Goal: Communication & Community: Participate in discussion

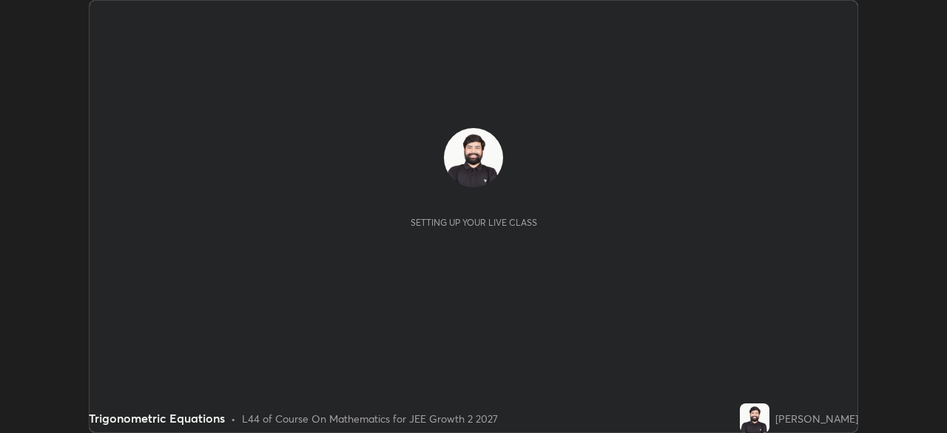
scroll to position [433, 946]
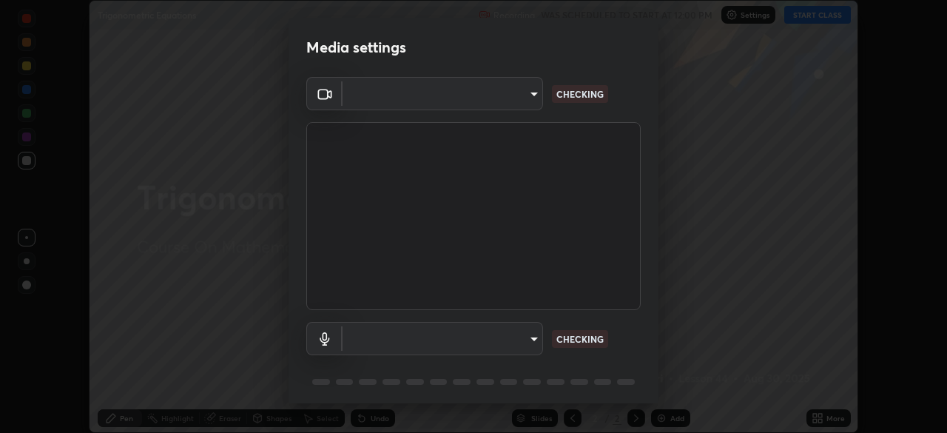
type input "b0dbb3b92abe51c0a200421dabcc31d5eeb9cbda50854e8bbcee9f88c8f391b2"
click at [470, 344] on body "Erase all Trigonometric Equations Recording WAS SCHEDULED TO START AT 12:00 PM …" at bounding box center [473, 216] width 947 height 433
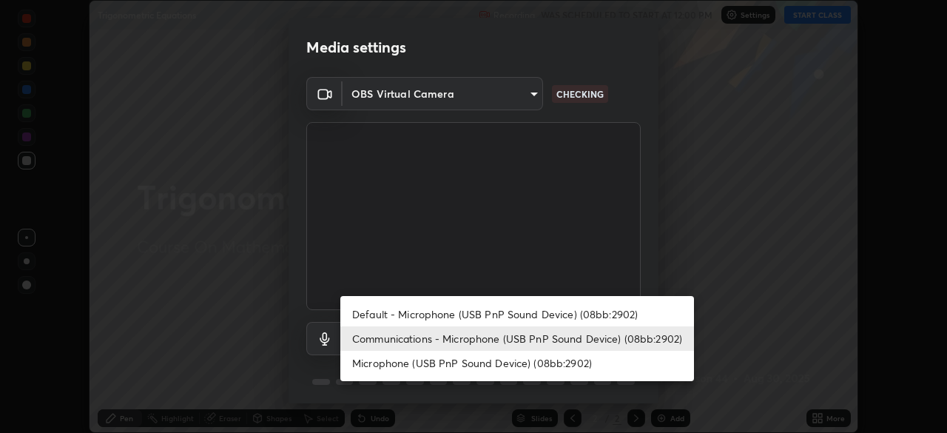
click at [414, 314] on li "Default - Microphone (USB PnP Sound Device) (08bb:2902)" at bounding box center [516, 314] width 353 height 24
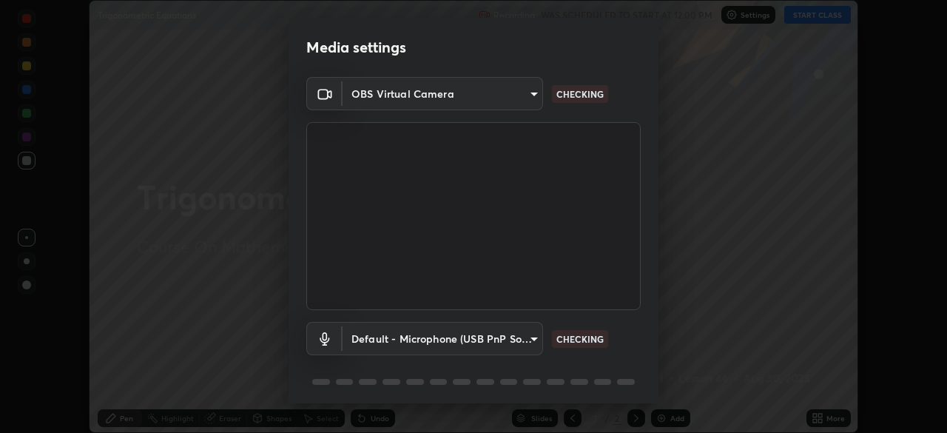
click at [416, 336] on body "Erase all Trigonometric Equations Recording WAS SCHEDULED TO START AT 12:00 PM …" at bounding box center [473, 216] width 947 height 433
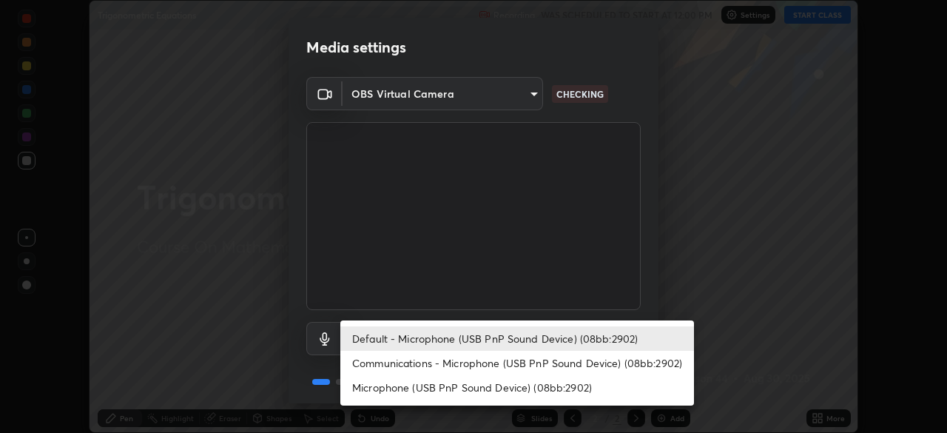
click at [419, 364] on li "Communications - Microphone (USB PnP Sound Device) (08bb:2902)" at bounding box center [516, 363] width 353 height 24
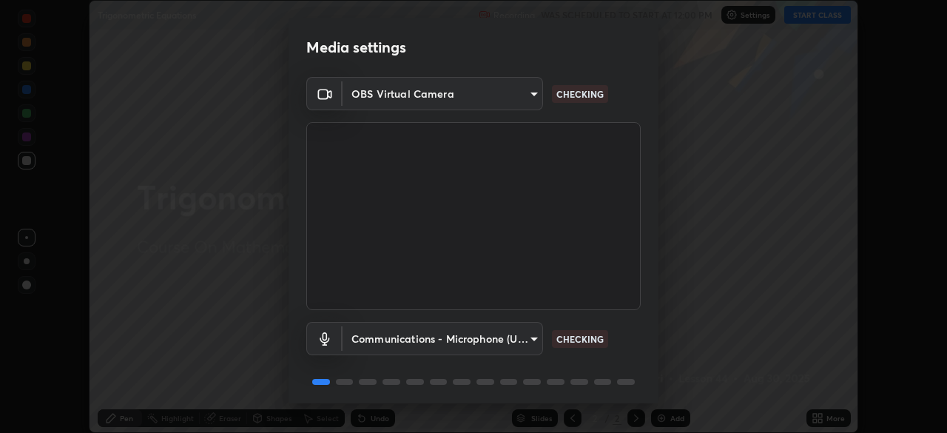
type input "communications"
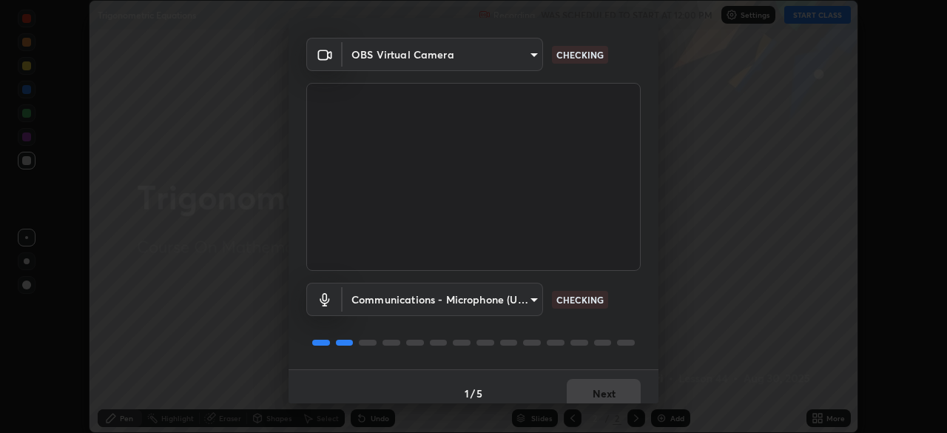
scroll to position [53, 0]
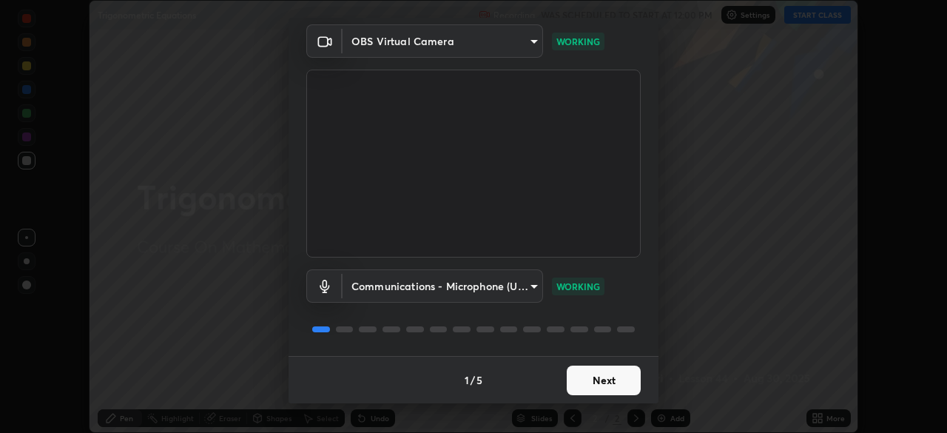
click at [610, 381] on button "Next" at bounding box center [603, 380] width 74 height 30
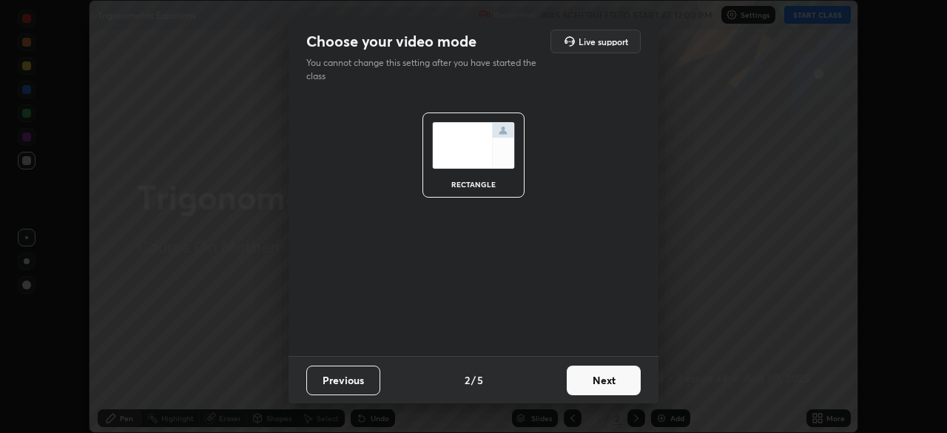
click at [616, 382] on button "Next" at bounding box center [603, 380] width 74 height 30
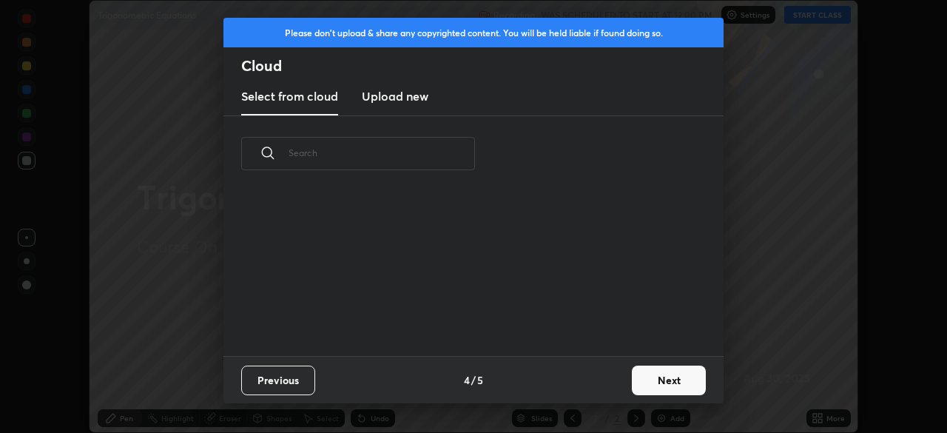
click at [660, 387] on button "Next" at bounding box center [669, 380] width 74 height 30
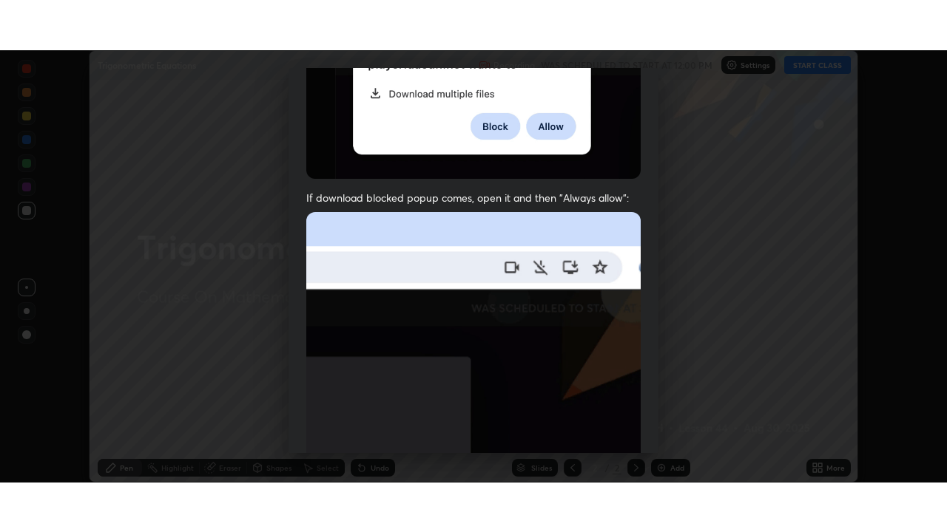
scroll to position [354, 0]
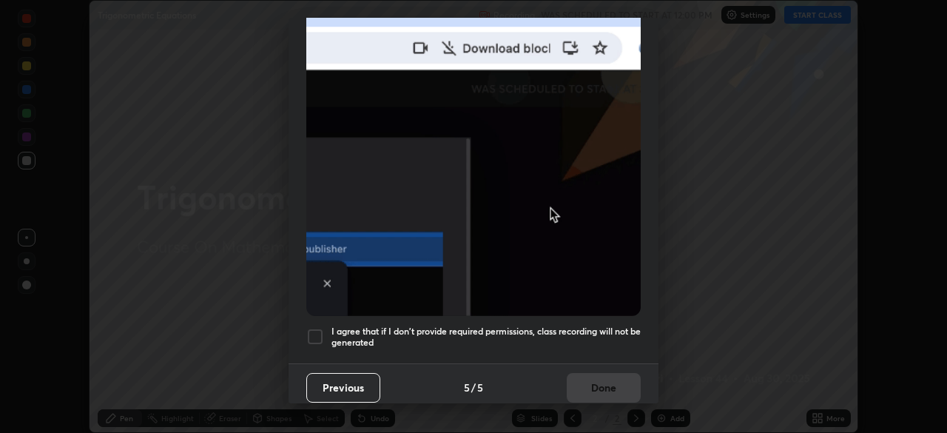
click at [322, 328] on div at bounding box center [315, 337] width 18 height 18
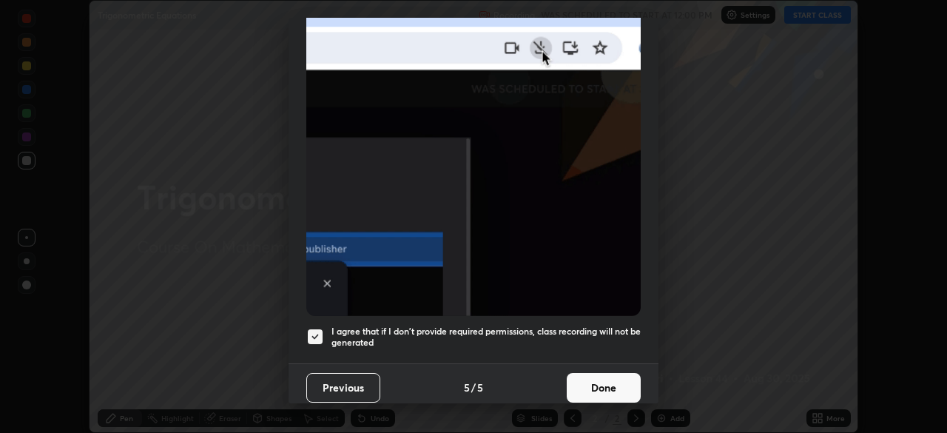
click at [609, 378] on button "Done" at bounding box center [603, 388] width 74 height 30
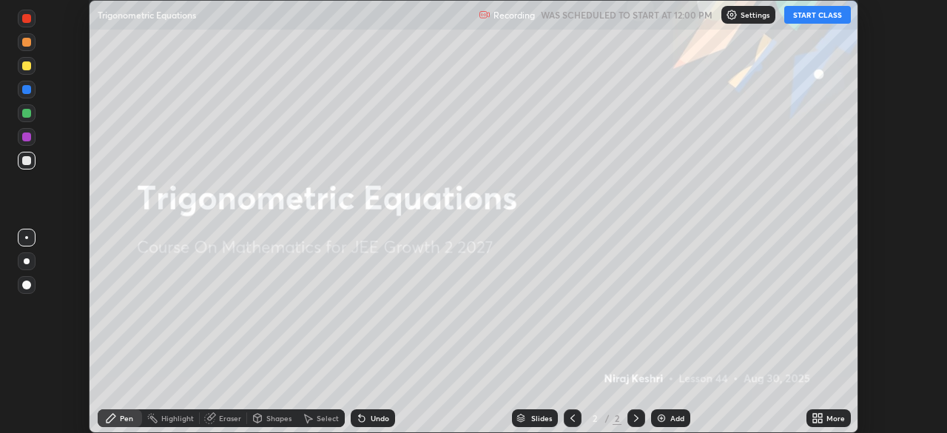
click at [822, 14] on button "START CLASS" at bounding box center [817, 15] width 67 height 18
click at [814, 415] on icon at bounding box center [815, 415] width 4 height 4
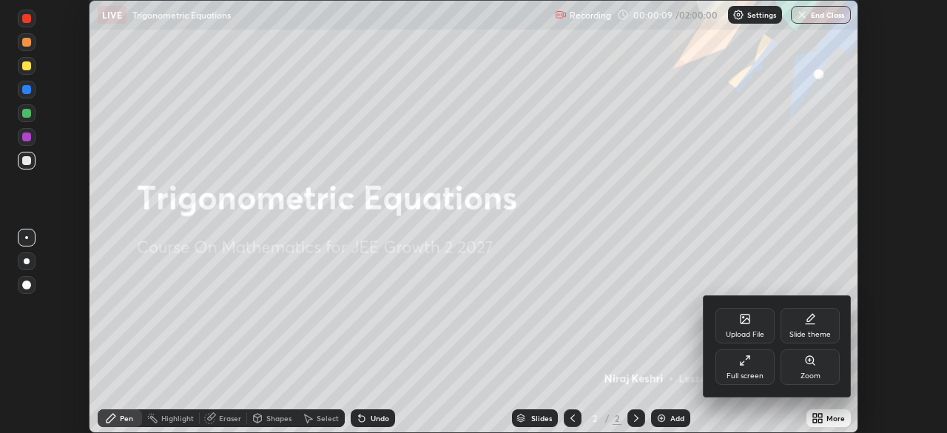
click at [764, 372] on div "Full screen" at bounding box center [744, 366] width 59 height 35
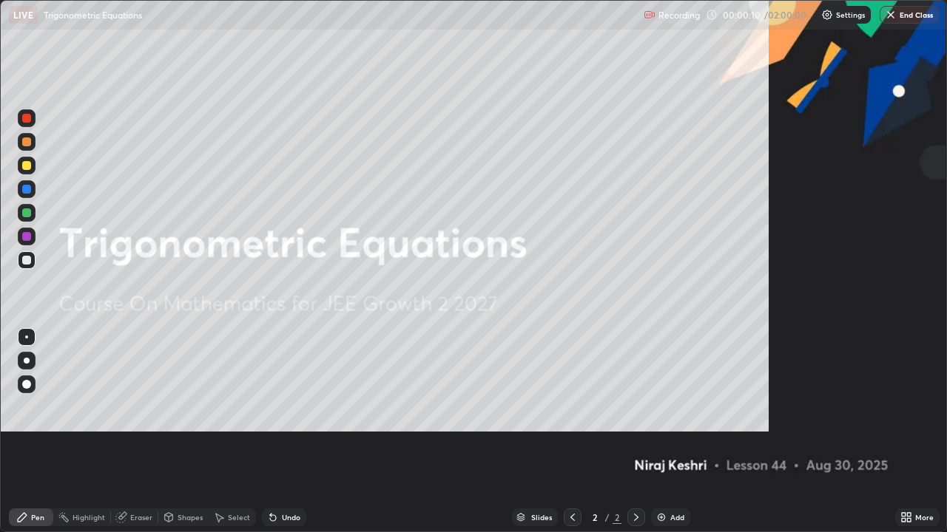
scroll to position [532, 947]
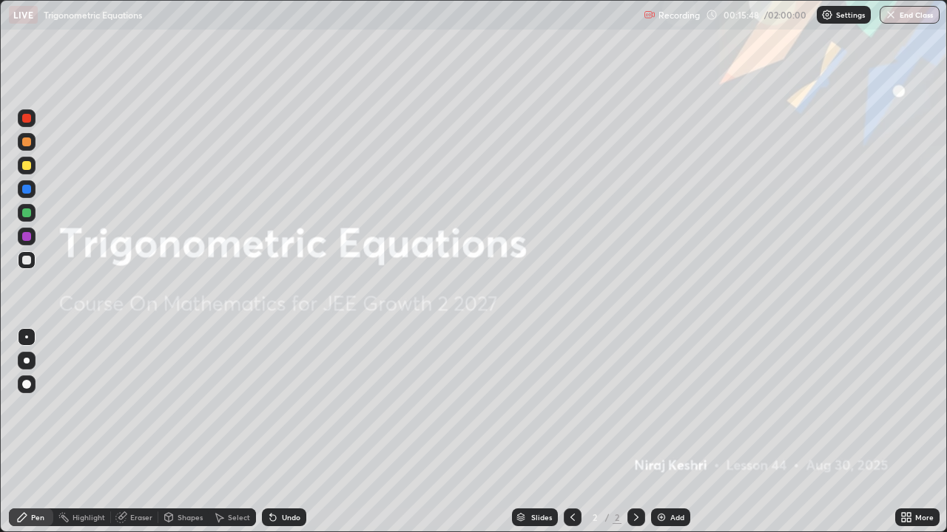
click at [667, 432] on div "Add" at bounding box center [670, 518] width 39 height 18
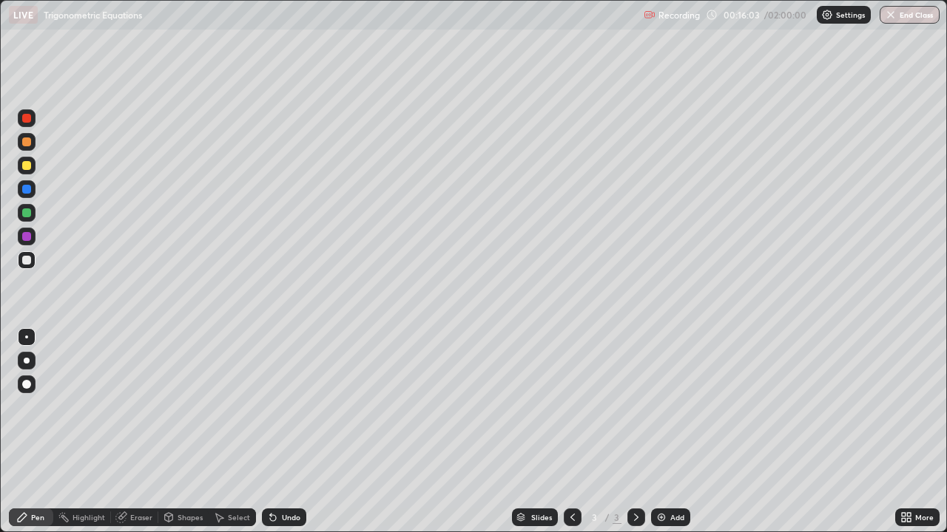
click at [30, 163] on div at bounding box center [26, 165] width 9 height 9
click at [25, 142] on div at bounding box center [26, 142] width 9 height 9
click at [275, 432] on icon at bounding box center [273, 518] width 12 height 12
click at [280, 432] on div "Undo" at bounding box center [284, 518] width 44 height 18
click at [284, 432] on div "Undo" at bounding box center [284, 518] width 44 height 18
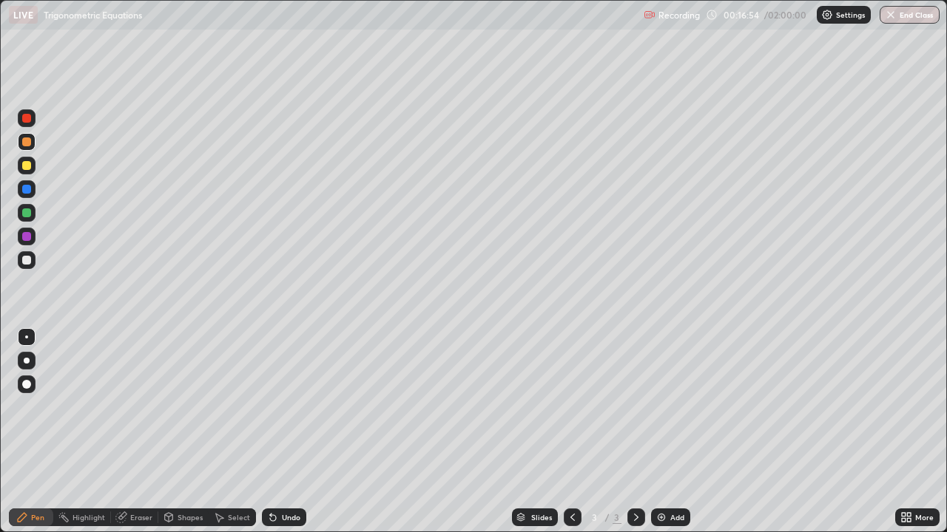
click at [284, 432] on div "Undo" at bounding box center [284, 518] width 44 height 18
click at [277, 432] on div "Undo" at bounding box center [284, 518] width 44 height 18
click at [278, 432] on div "Undo" at bounding box center [284, 518] width 44 height 18
click at [274, 432] on div "Undo" at bounding box center [284, 518] width 44 height 18
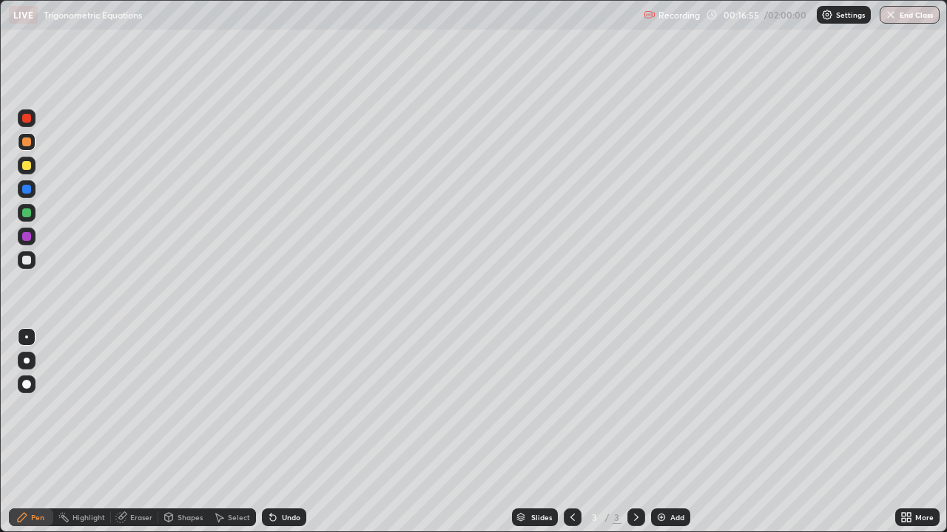
click at [277, 432] on div "Undo" at bounding box center [284, 518] width 44 height 18
click at [280, 432] on div "Undo" at bounding box center [284, 518] width 44 height 18
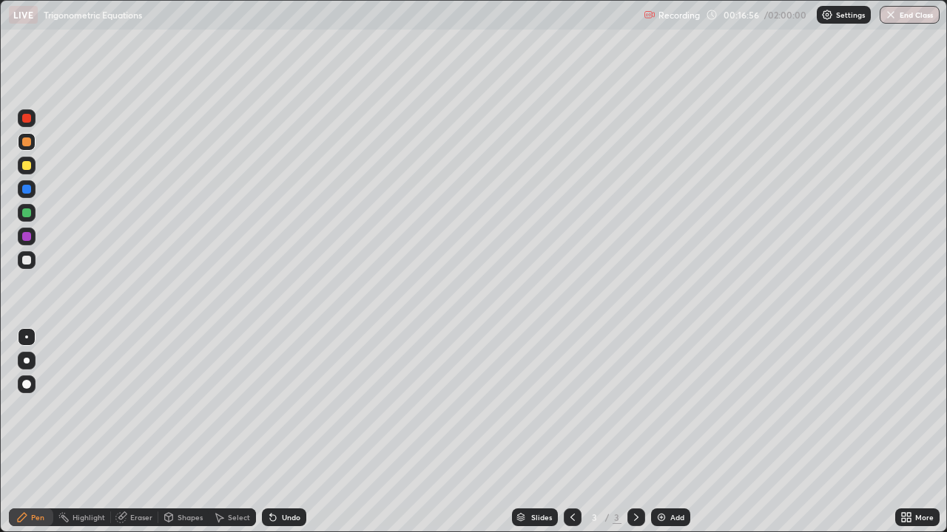
click at [280, 432] on div "Undo" at bounding box center [284, 518] width 44 height 18
click at [270, 432] on icon at bounding box center [270, 514] width 1 height 1
click at [280, 432] on div "Undo" at bounding box center [284, 518] width 44 height 18
click at [667, 432] on div "Add" at bounding box center [670, 518] width 39 height 18
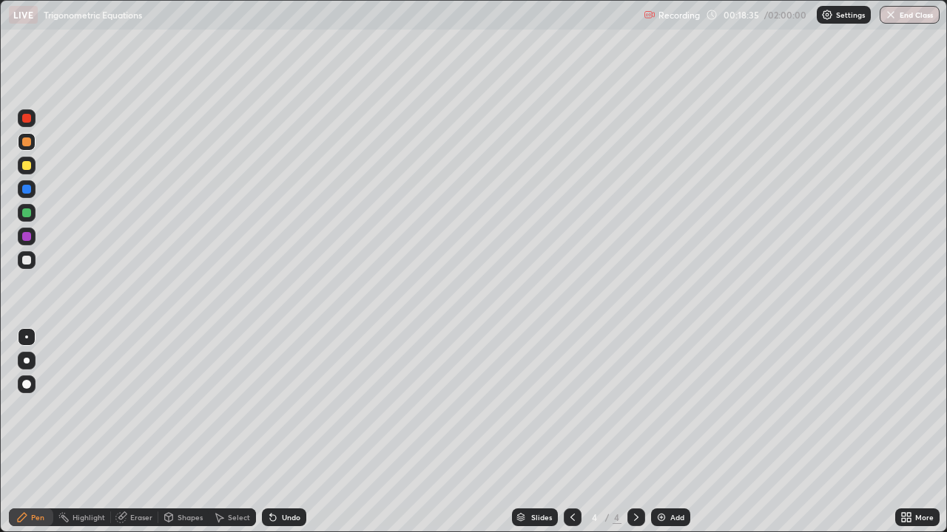
click at [25, 169] on div at bounding box center [26, 165] width 9 height 9
click at [285, 432] on div "Undo" at bounding box center [284, 518] width 44 height 18
click at [277, 432] on div "Undo" at bounding box center [284, 518] width 44 height 18
click at [282, 432] on div "Undo" at bounding box center [291, 517] width 18 height 7
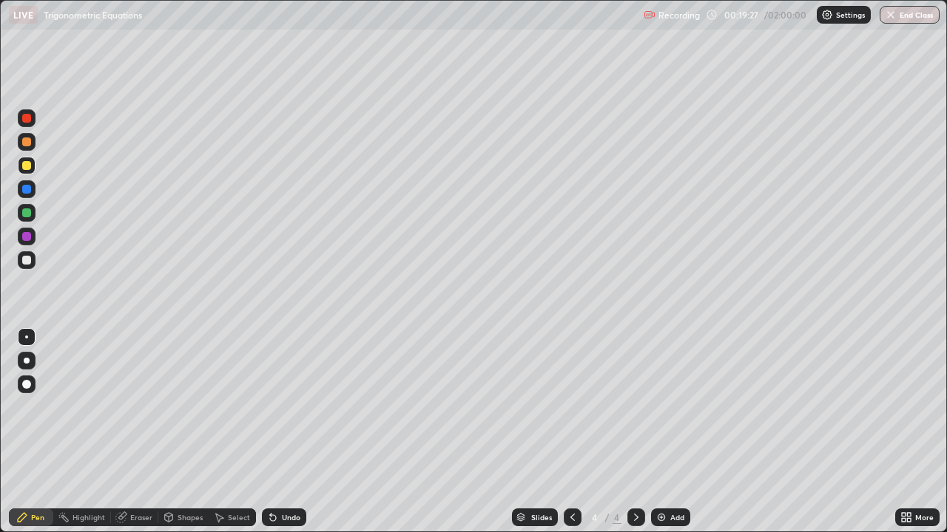
click at [567, 432] on icon at bounding box center [572, 518] width 12 height 12
click at [635, 432] on icon at bounding box center [636, 518] width 12 height 12
click at [135, 432] on div "Eraser" at bounding box center [141, 517] width 22 height 7
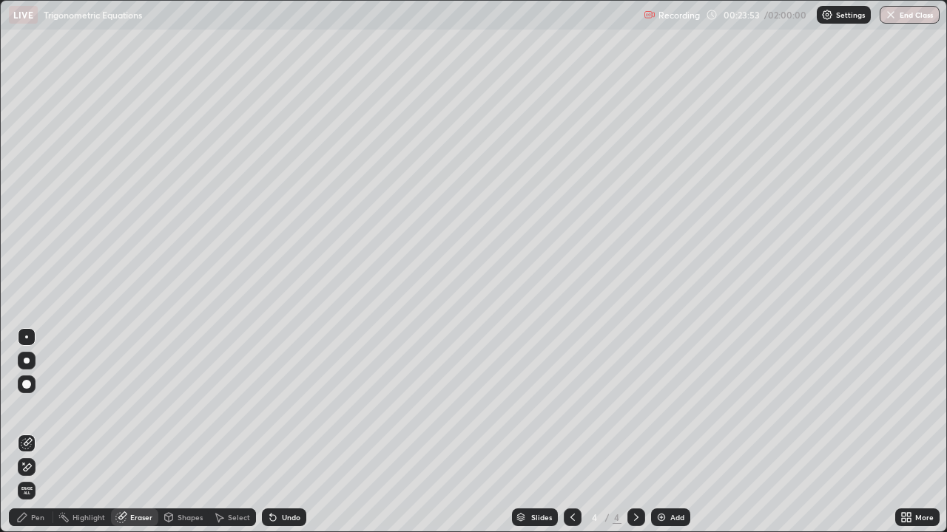
click at [35, 386] on div at bounding box center [27, 385] width 18 height 18
click at [42, 432] on div "Pen" at bounding box center [37, 517] width 13 height 7
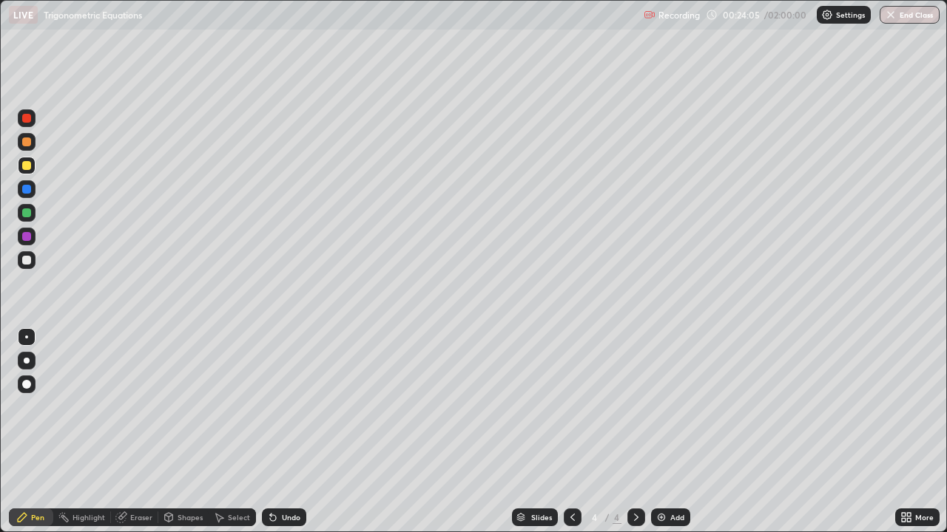
click at [289, 432] on div "Undo" at bounding box center [291, 517] width 18 height 7
click at [28, 260] on div at bounding box center [26, 260] width 9 height 9
click at [278, 432] on div "Undo" at bounding box center [284, 518] width 44 height 18
click at [282, 432] on div "Undo" at bounding box center [291, 517] width 18 height 7
click at [33, 169] on div at bounding box center [27, 166] width 18 height 18
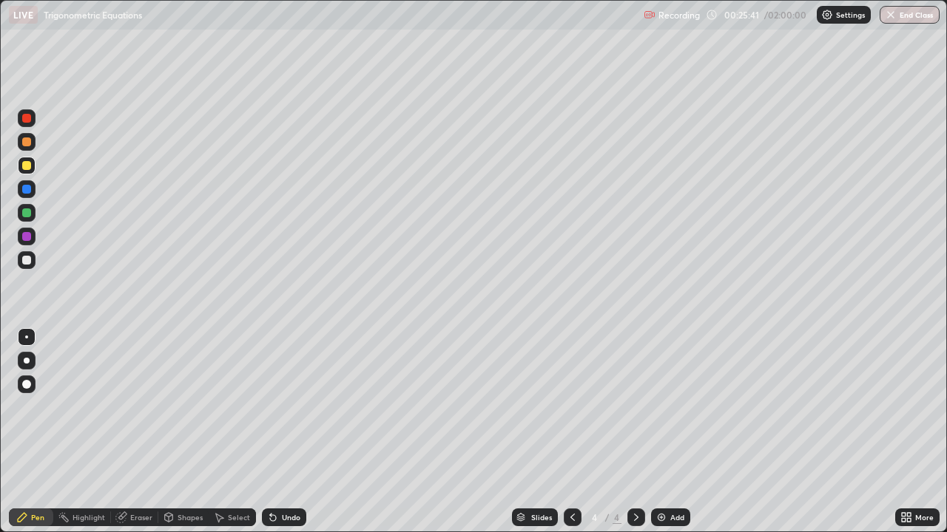
click at [754, 432] on div "Slides 4 / 4 Add" at bounding box center [600, 518] width 589 height 30
click at [666, 432] on div "Add" at bounding box center [670, 518] width 39 height 18
click at [571, 432] on icon at bounding box center [572, 518] width 12 height 12
click at [642, 432] on div at bounding box center [636, 518] width 18 height 18
click at [577, 432] on div at bounding box center [573, 518] width 18 height 18
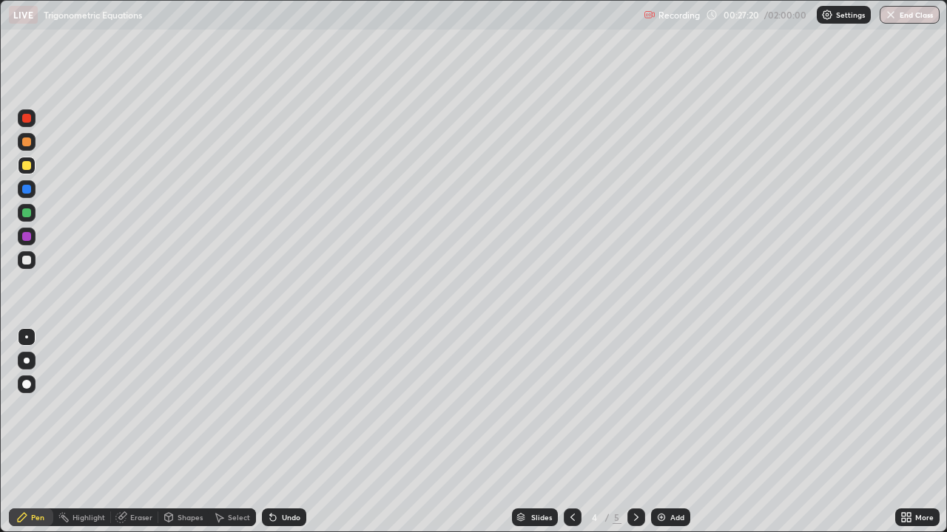
click at [635, 432] on icon at bounding box center [636, 518] width 12 height 12
click at [578, 432] on div at bounding box center [573, 518] width 18 height 18
click at [642, 432] on div at bounding box center [636, 518] width 18 height 18
click at [571, 432] on icon at bounding box center [572, 518] width 12 height 12
click at [634, 432] on icon at bounding box center [636, 518] width 12 height 12
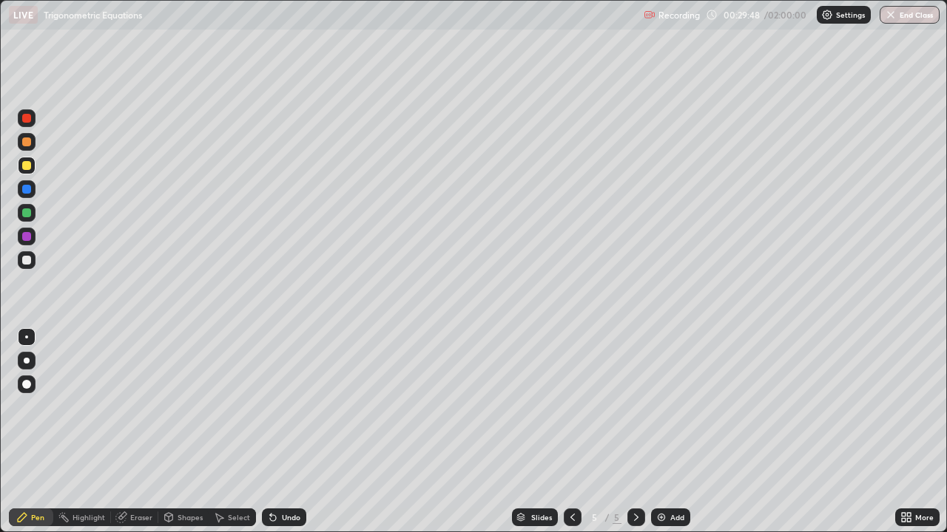
click at [146, 432] on div "Eraser" at bounding box center [141, 517] width 22 height 7
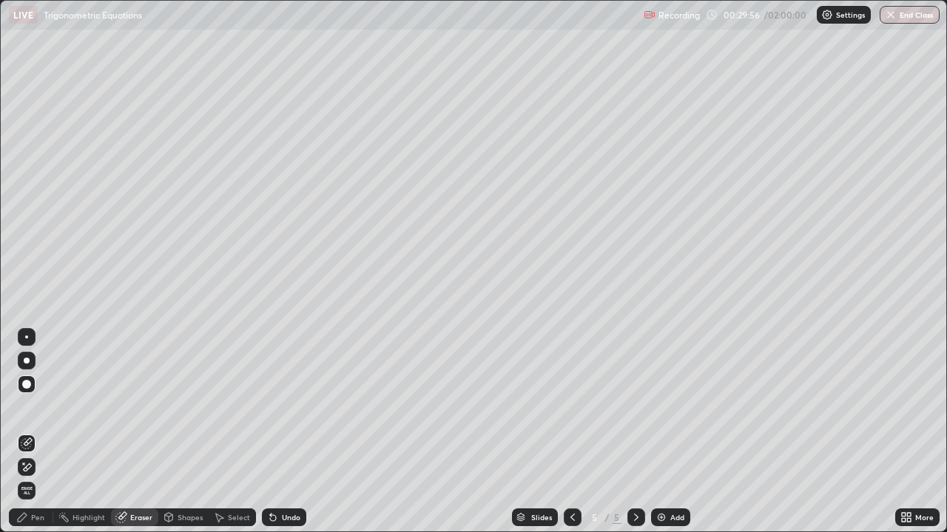
click at [39, 432] on div "Pen" at bounding box center [37, 517] width 13 height 7
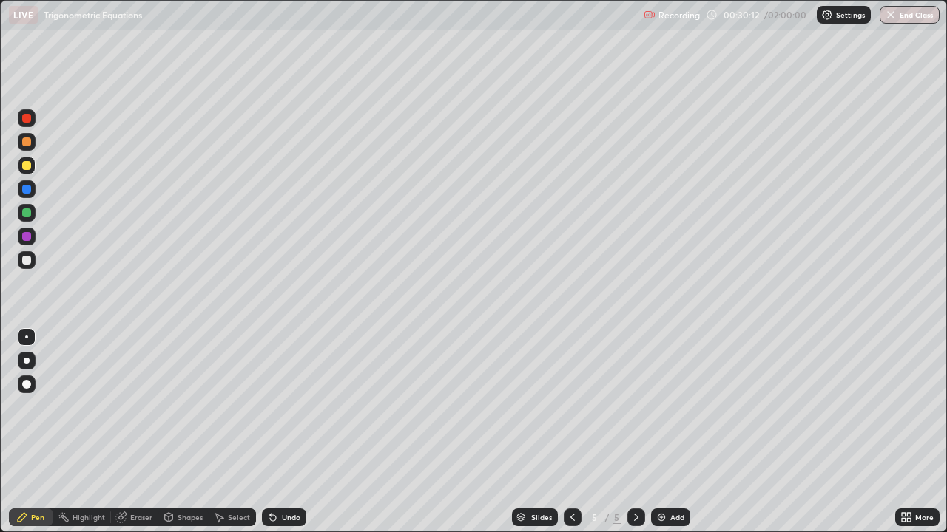
click at [33, 257] on div at bounding box center [27, 260] width 18 height 18
click at [669, 432] on div "Add" at bounding box center [670, 518] width 39 height 18
click at [570, 432] on icon at bounding box center [572, 518] width 12 height 12
click at [635, 432] on icon at bounding box center [636, 518] width 12 height 12
click at [24, 166] on div at bounding box center [26, 165] width 9 height 9
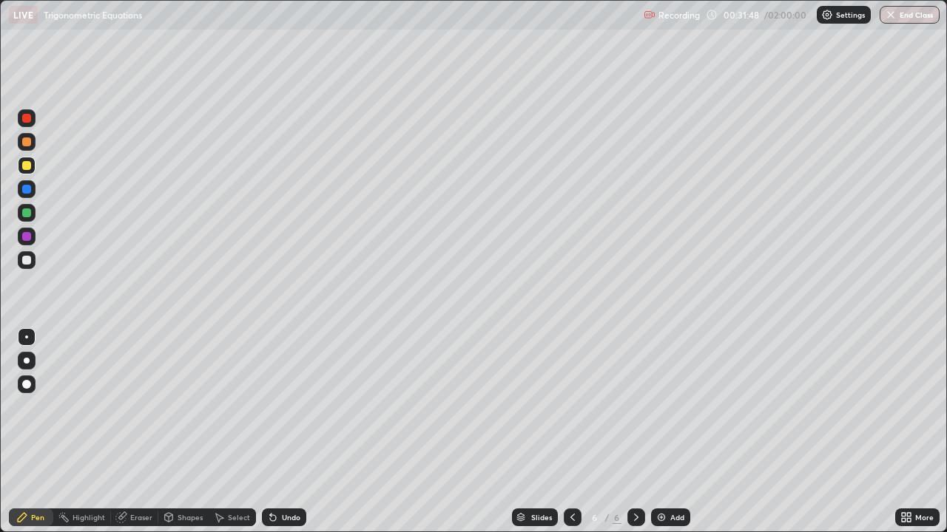
click at [134, 432] on div "Eraser" at bounding box center [141, 517] width 22 height 7
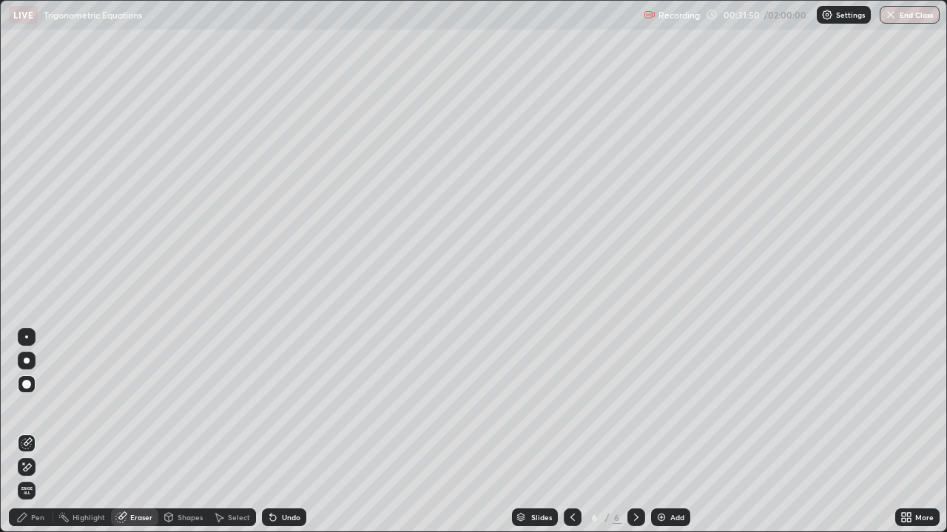
click at [24, 432] on icon at bounding box center [22, 517] width 9 height 9
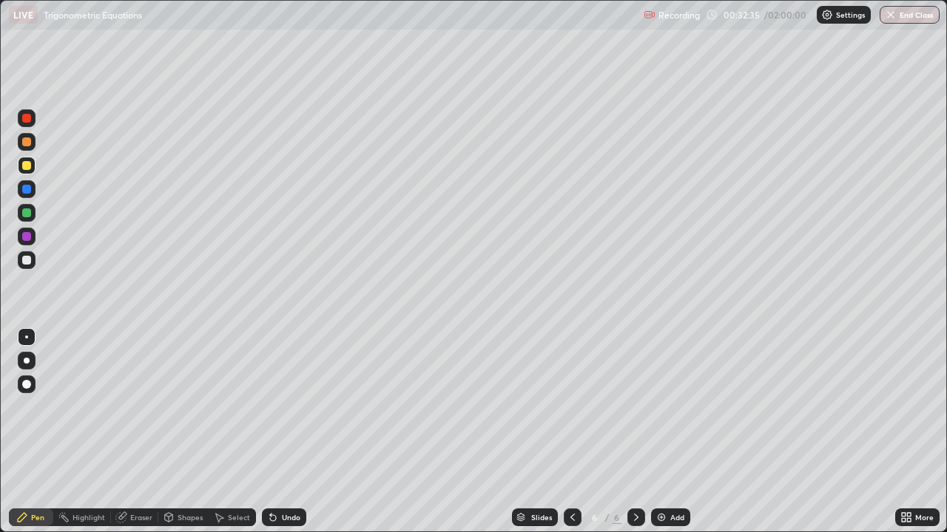
click at [270, 432] on icon at bounding box center [270, 514] width 1 height 1
click at [30, 263] on div at bounding box center [27, 260] width 18 height 18
click at [670, 432] on div "Add" at bounding box center [677, 517] width 14 height 7
click at [571, 432] on icon at bounding box center [572, 518] width 12 height 12
click at [634, 432] on icon at bounding box center [636, 518] width 12 height 12
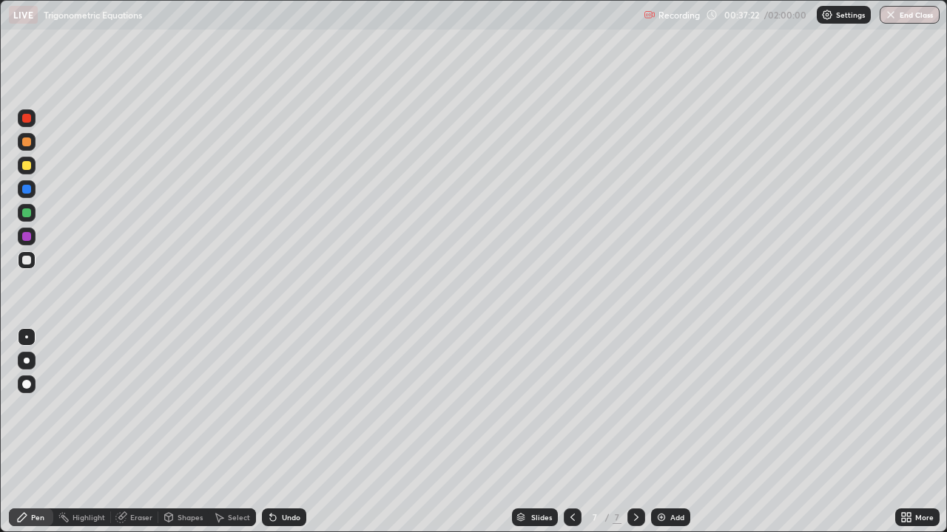
click at [28, 172] on div at bounding box center [27, 166] width 18 height 18
click at [294, 432] on div "Undo" at bounding box center [284, 518] width 44 height 18
click at [291, 432] on div "Undo" at bounding box center [291, 517] width 18 height 7
click at [284, 432] on div "Undo" at bounding box center [284, 518] width 44 height 18
click at [285, 432] on div "Undo" at bounding box center [291, 517] width 18 height 7
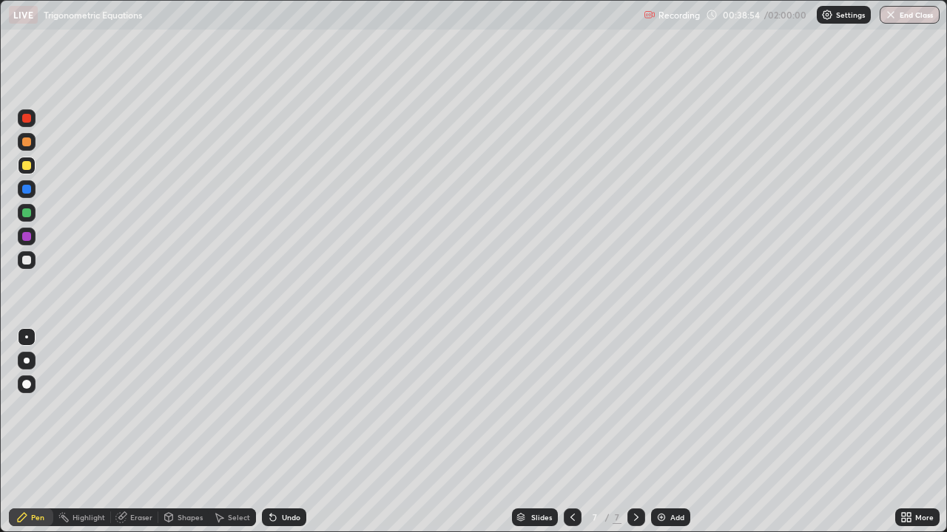
click at [296, 432] on div "Undo" at bounding box center [284, 518] width 44 height 18
click at [290, 432] on div "Undo" at bounding box center [284, 518] width 44 height 18
click at [288, 432] on div "Undo" at bounding box center [291, 517] width 18 height 7
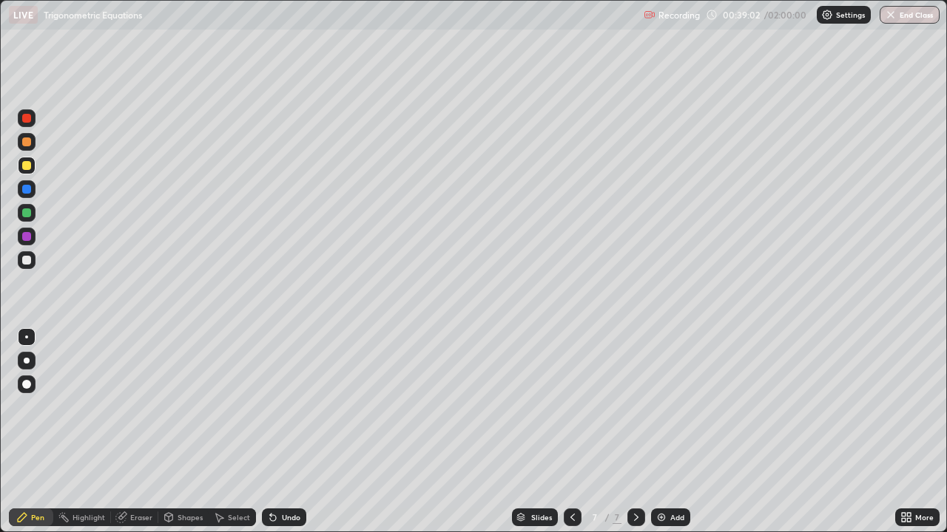
click at [288, 432] on div "Undo" at bounding box center [291, 517] width 18 height 7
click at [284, 432] on div "Undo" at bounding box center [291, 517] width 18 height 7
click at [660, 432] on div "Add" at bounding box center [670, 518] width 39 height 18
click at [771, 379] on icon at bounding box center [774, 382] width 6 height 6
click at [571, 432] on icon at bounding box center [572, 518] width 12 height 12
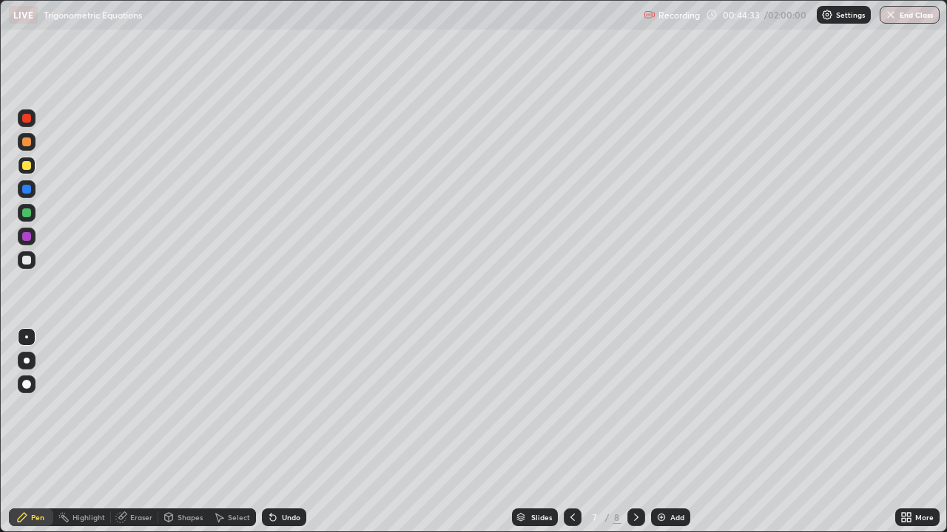
click at [634, 432] on icon at bounding box center [636, 518] width 12 height 12
click at [136, 432] on div "Eraser" at bounding box center [141, 517] width 22 height 7
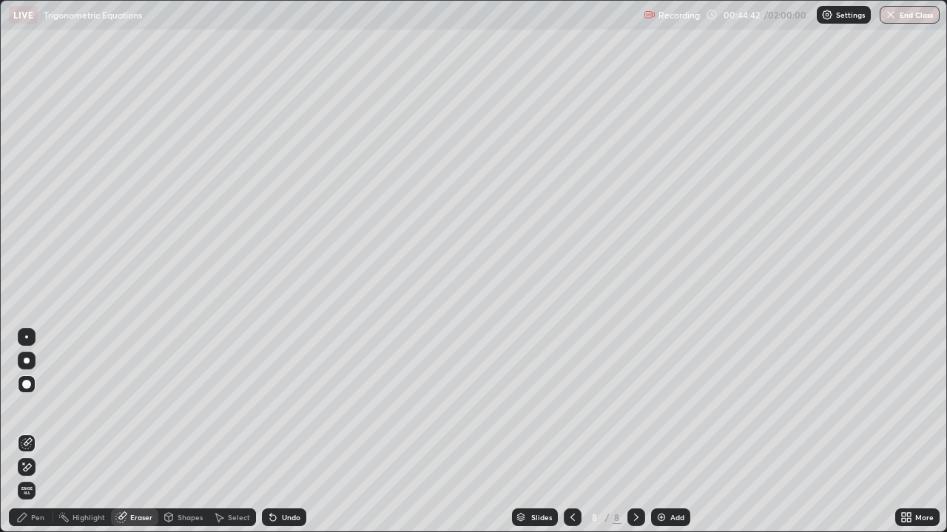
click at [41, 432] on div "Pen" at bounding box center [37, 517] width 13 height 7
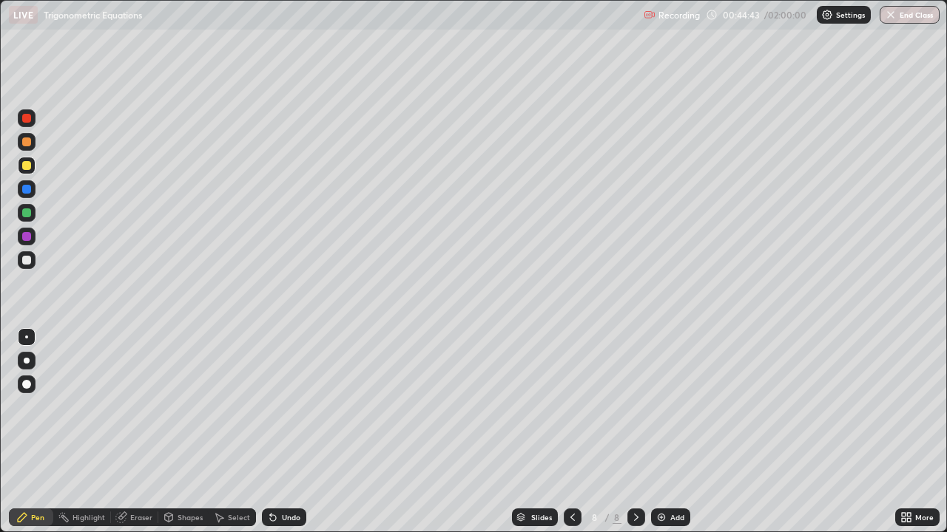
click at [26, 262] on div at bounding box center [26, 260] width 9 height 9
click at [572, 432] on icon at bounding box center [572, 518] width 12 height 12
click at [635, 432] on icon at bounding box center [636, 518] width 12 height 12
